Goal: Task Accomplishment & Management: Use online tool/utility

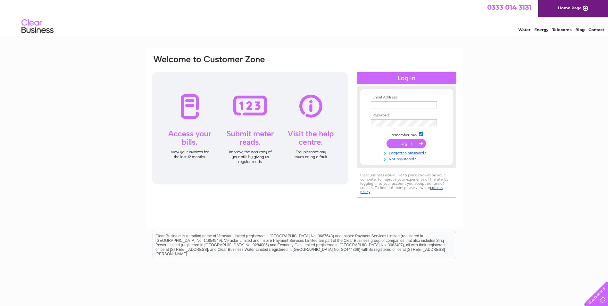
type input "rohit@mastcraft.co.uk"
click at [413, 145] on input "submit" at bounding box center [405, 143] width 39 height 9
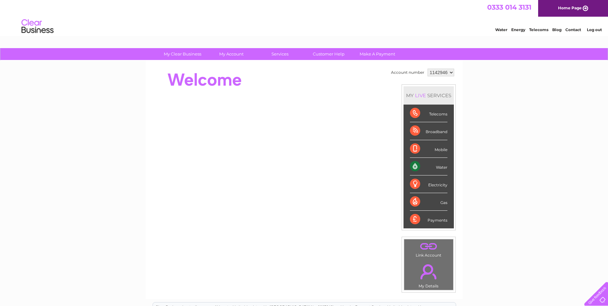
click at [441, 167] on div "Water" at bounding box center [428, 167] width 37 height 18
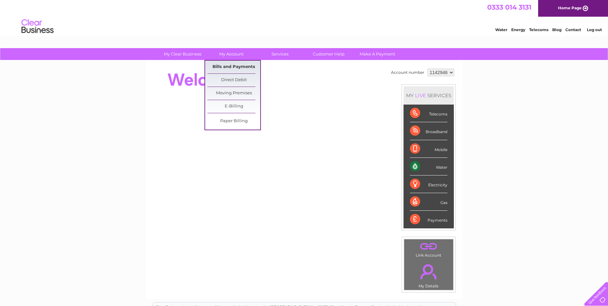
click at [224, 65] on link "Bills and Payments" at bounding box center [233, 67] width 53 height 13
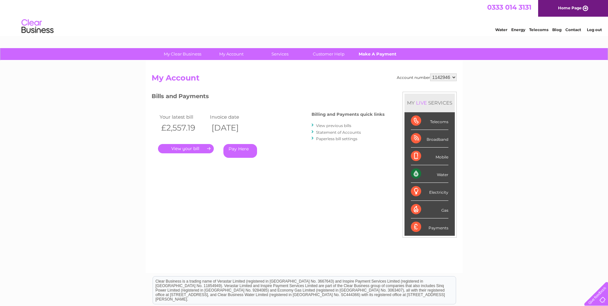
click at [380, 53] on link "Make A Payment" at bounding box center [377, 54] width 53 height 12
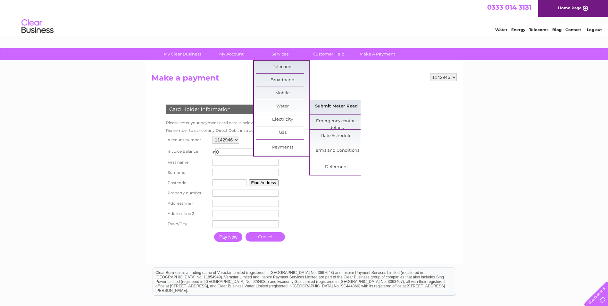
click at [340, 107] on link "Submit Meter Read" at bounding box center [336, 106] width 53 height 13
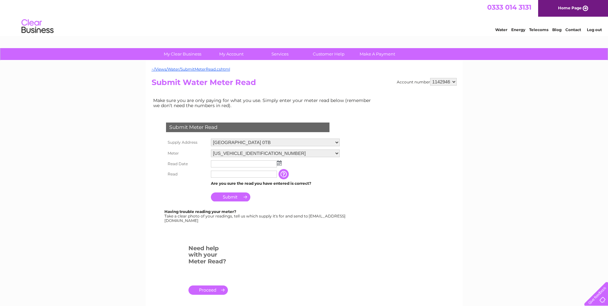
click at [278, 161] on img at bounding box center [279, 162] width 5 height 5
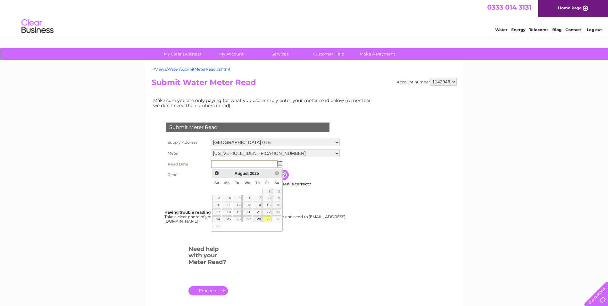
click at [257, 218] on link "28" at bounding box center [257, 219] width 9 height 6
type input "2025/08/28"
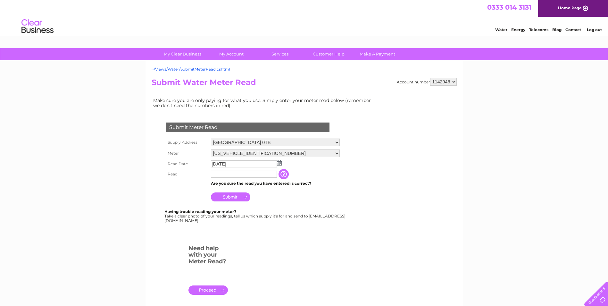
click at [229, 174] on input "text" at bounding box center [244, 173] width 66 height 7
type input "97817"
click at [319, 202] on td "Submit" at bounding box center [275, 194] width 132 height 15
click at [240, 198] on input "Submit" at bounding box center [230, 196] width 39 height 9
